Goal: Go to known website: Go to known website

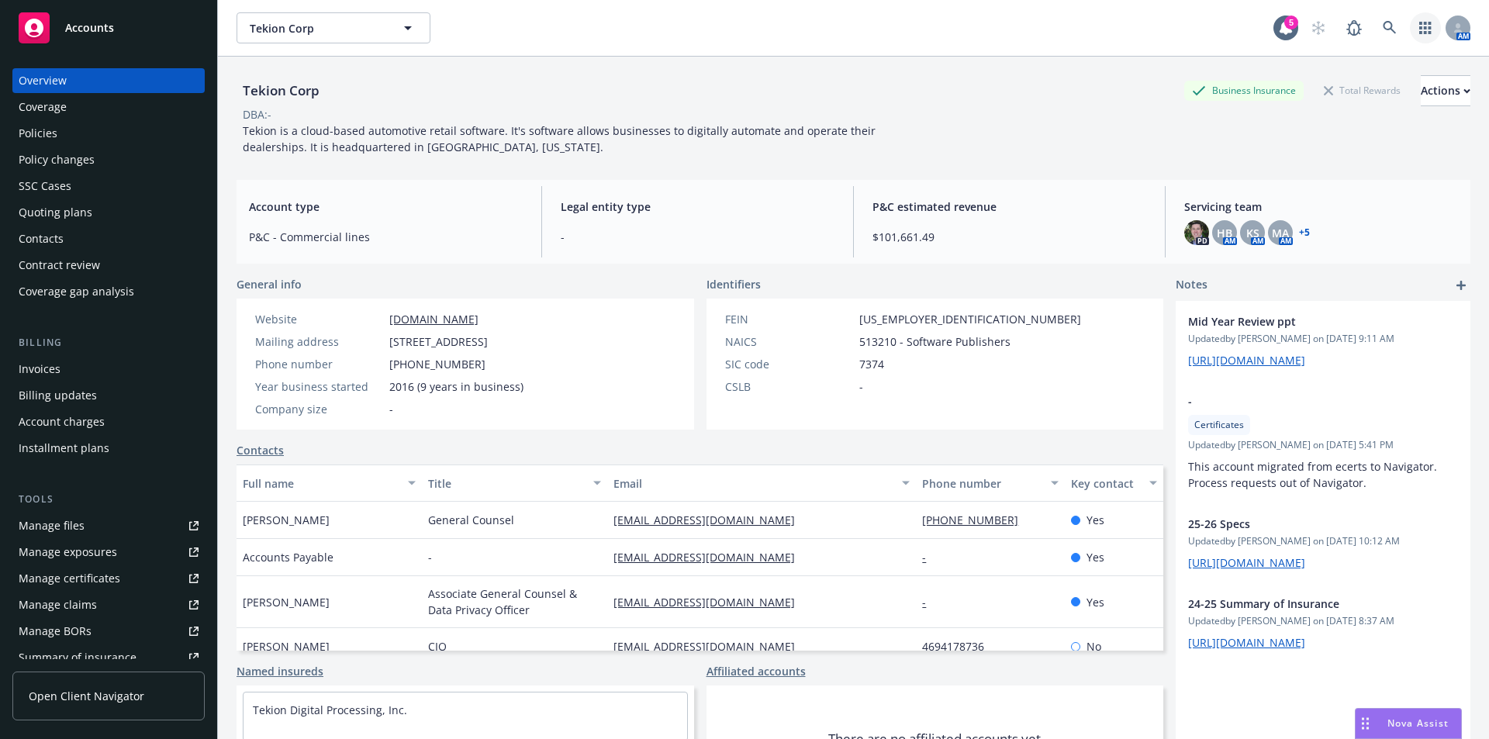
click at [1420, 23] on icon "button" at bounding box center [1426, 28] width 12 height 12
